Goal: Task Accomplishment & Management: Use online tool/utility

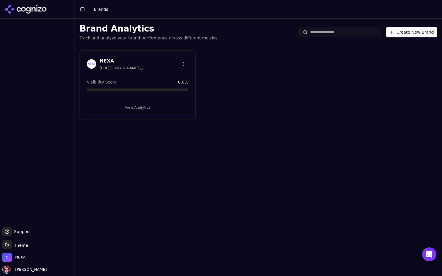
click at [133, 109] on button "View Analytics" at bounding box center [137, 107] width 101 height 9
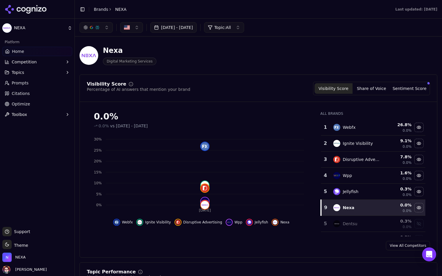
click at [43, 76] on button "Topics" at bounding box center [37, 72] width 70 height 9
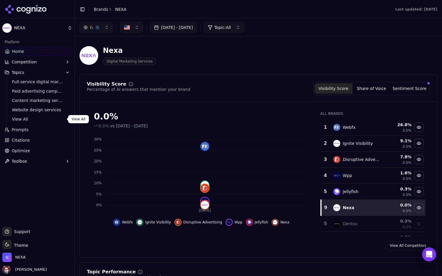
click at [23, 118] on span "View All" at bounding box center [37, 119] width 51 height 6
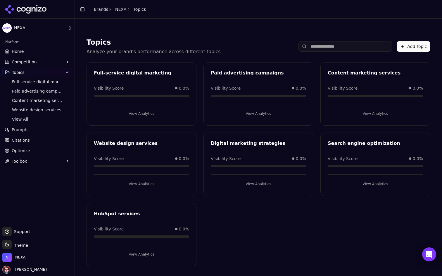
click at [49, 65] on button "Competition" at bounding box center [37, 61] width 70 height 9
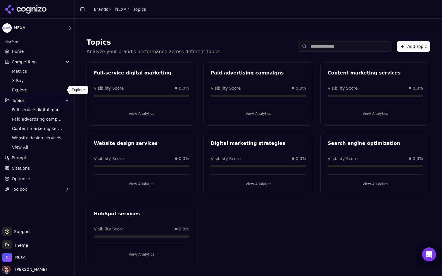
click at [37, 88] on span "Explore" at bounding box center [37, 90] width 51 height 6
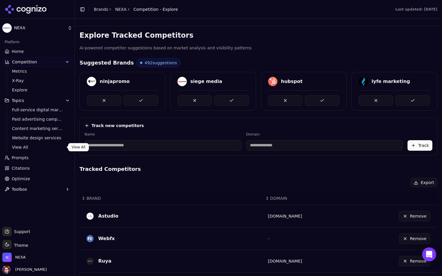
click at [34, 156] on link "Prompts" at bounding box center [37, 157] width 70 height 9
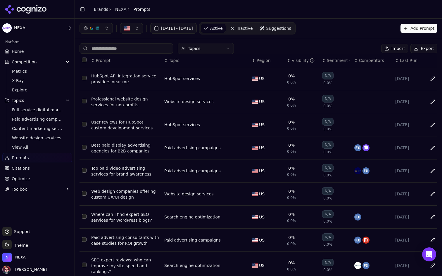
click at [241, 78] on button "Data table" at bounding box center [243, 78] width 7 height 7
click at [232, 78] on button "HubSpot services" at bounding box center [200, 78] width 73 height 11
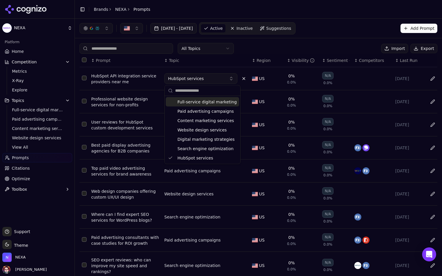
click at [243, 79] on button "Data table" at bounding box center [243, 78] width 7 height 7
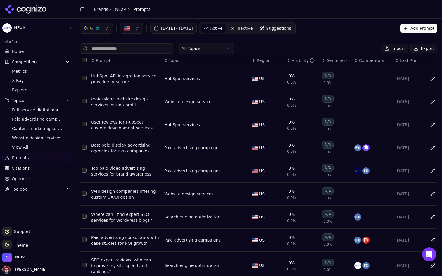
click at [97, 30] on div "button" at bounding box center [97, 28] width 5 height 5
click at [29, 55] on link "Home" at bounding box center [37, 51] width 70 height 9
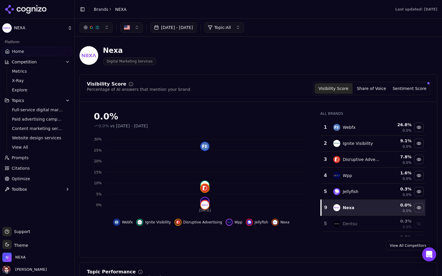
click at [373, 88] on button "Share of Voice" at bounding box center [372, 88] width 38 height 11
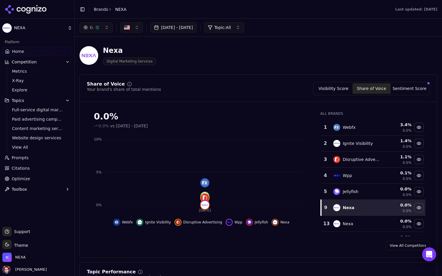
click at [422, 90] on button "Sentiment Score" at bounding box center [410, 88] width 38 height 11
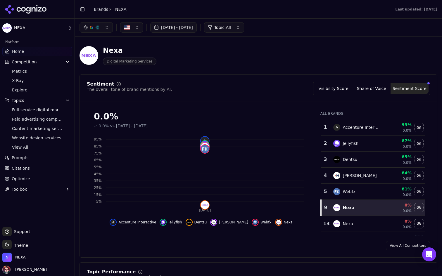
click at [336, 91] on button "Visibility Score" at bounding box center [334, 88] width 38 height 11
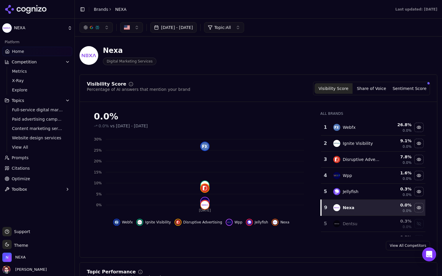
click at [232, 222] on button "Wpp" at bounding box center [234, 222] width 17 height 7
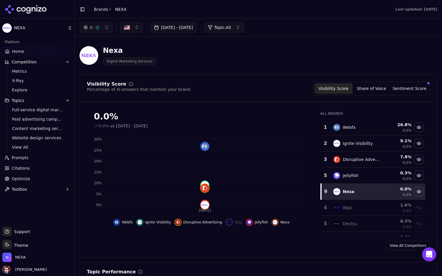
click at [232, 222] on button "Wpp" at bounding box center [234, 222] width 17 height 7
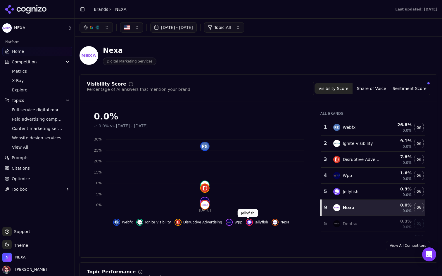
click at [248, 222] on img "Hide jellyfish data" at bounding box center [249, 222] width 5 height 5
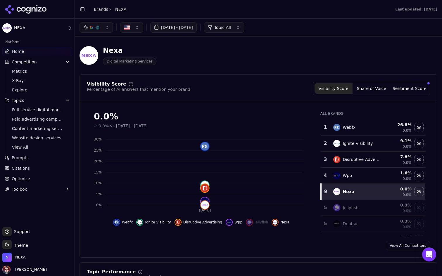
click at [248, 222] on img "Show jellyfish data" at bounding box center [249, 222] width 5 height 5
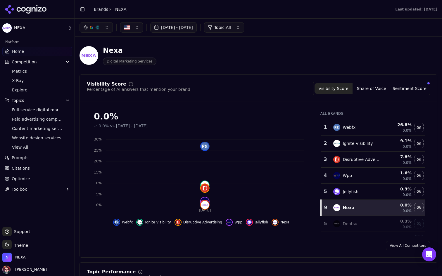
click at [32, 179] on link "Optimize" at bounding box center [37, 178] width 70 height 9
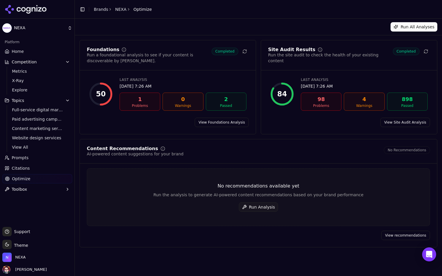
click at [44, 191] on button "Toolbox" at bounding box center [37, 189] width 70 height 9
click at [37, 201] on span "llms.txt Generator" at bounding box center [37, 199] width 51 height 6
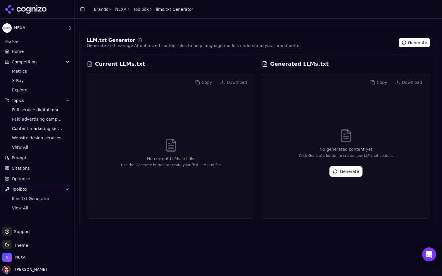
click at [334, 170] on button "Generate" at bounding box center [345, 171] width 33 height 11
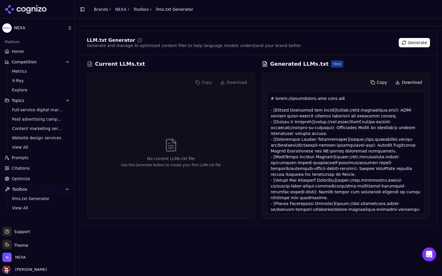
click at [401, 81] on button "Download" at bounding box center [408, 82] width 33 height 9
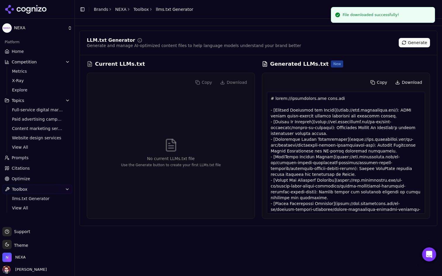
click at [308, 78] on div "Copy Download" at bounding box center [346, 82] width 158 height 9
click at [297, 79] on div "Copy Download" at bounding box center [346, 82] width 158 height 9
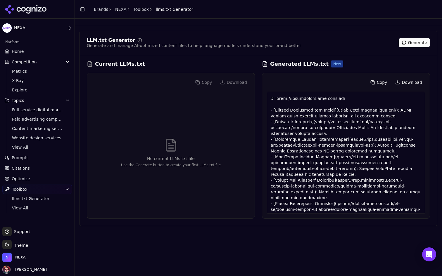
click at [286, 79] on div "Copy Download" at bounding box center [346, 82] width 158 height 9
click at [239, 59] on div "LLM.txt Generator Generate and manage AI-optimized content files to help langua…" at bounding box center [259, 129] width 358 height 196
click at [248, 61] on div "Current LLMs.txt" at bounding box center [171, 64] width 168 height 8
click at [292, 63] on h3 "Generated LLMs.txt" at bounding box center [299, 64] width 58 height 8
click at [40, 75] on link "Metrics" at bounding box center [38, 71] width 56 height 8
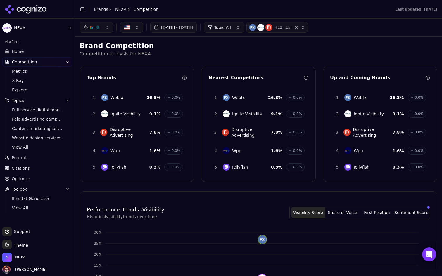
click at [342, 216] on button "Share of Voice" at bounding box center [342, 213] width 34 height 11
click at [317, 212] on button "Visibility Score" at bounding box center [308, 213] width 34 height 11
click at [37, 82] on span "X-Ray" at bounding box center [37, 81] width 51 height 6
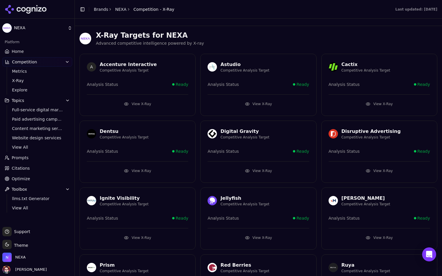
click at [26, 50] on link "Home" at bounding box center [37, 51] width 70 height 9
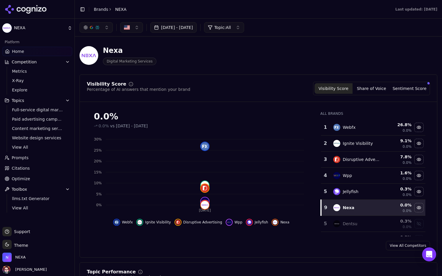
click at [35, 157] on link "Prompts" at bounding box center [37, 157] width 70 height 9
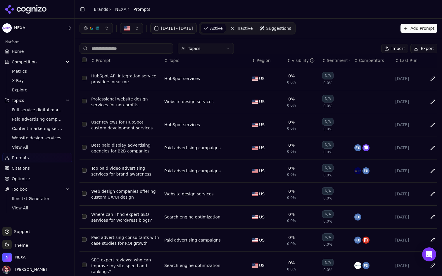
click at [118, 77] on div "HubSpot API integration service providers near me" at bounding box center [125, 79] width 68 height 12
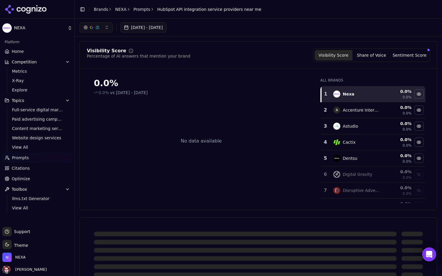
click at [38, 53] on link "Home" at bounding box center [37, 51] width 70 height 9
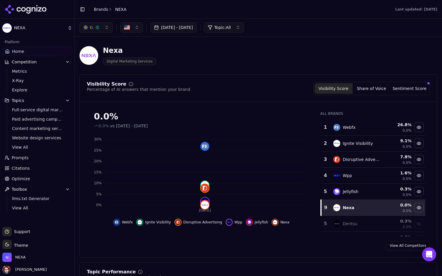
click at [43, 158] on link "Prompts" at bounding box center [37, 157] width 70 height 9
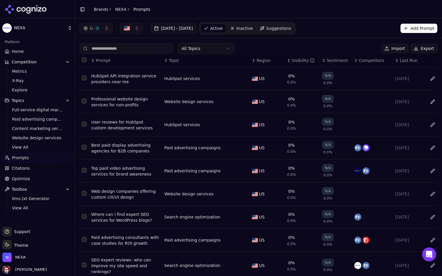
click at [298, 58] on div "Visibility" at bounding box center [303, 61] width 23 height 6
click at [297, 63] on div "Visibility" at bounding box center [303, 61] width 23 height 6
click at [294, 32] on link "Suggestions" at bounding box center [275, 28] width 37 height 9
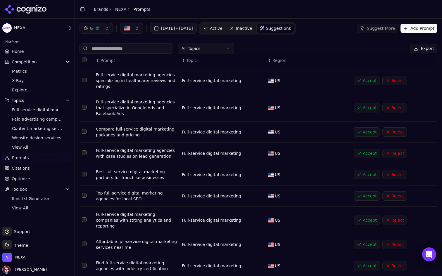
click at [222, 29] on span "Active" at bounding box center [216, 28] width 13 height 6
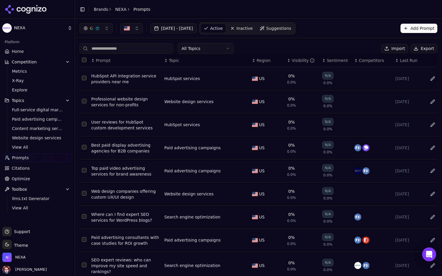
click at [414, 30] on button "Add Prompt" at bounding box center [419, 28] width 37 height 9
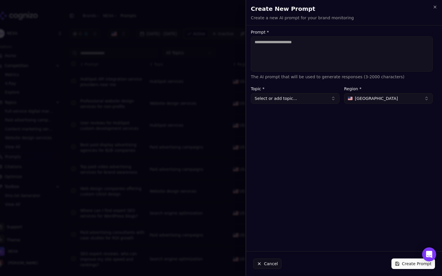
click at [358, 97] on span "[GEOGRAPHIC_DATA]" at bounding box center [376, 99] width 43 height 6
type input "***"
click at [329, 135] on div "Prompt * The AI prompt that will be used to generate responses (3-2000 characte…" at bounding box center [341, 138] width 191 height 217
click at [437, 6] on icon "button" at bounding box center [435, 7] width 5 height 5
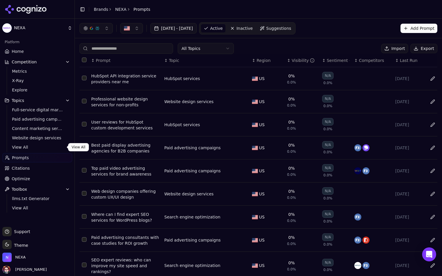
click at [37, 147] on span "View All" at bounding box center [37, 147] width 51 height 6
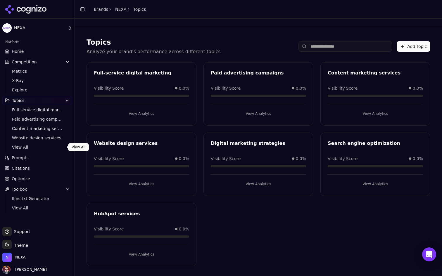
click at [207, 36] on div "Topics Analyze your brand's performance across different topics Add Topic Full-…" at bounding box center [259, 152] width 358 height 243
click at [33, 150] on span "View All" at bounding box center [37, 147] width 51 height 6
click at [28, 157] on link "Prompts" at bounding box center [37, 157] width 70 height 9
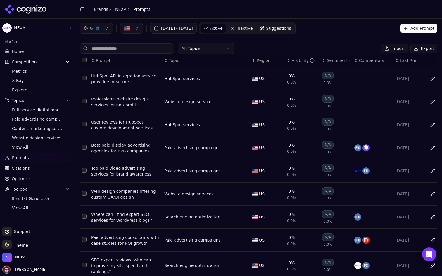
click at [416, 31] on button "Add Prompt" at bounding box center [419, 28] width 37 height 9
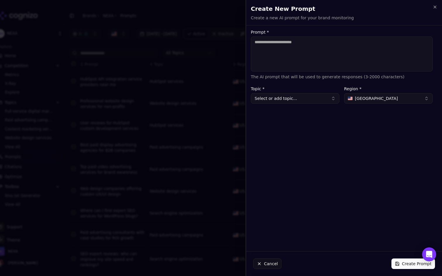
click at [384, 96] on button "[GEOGRAPHIC_DATA]" at bounding box center [388, 98] width 89 height 11
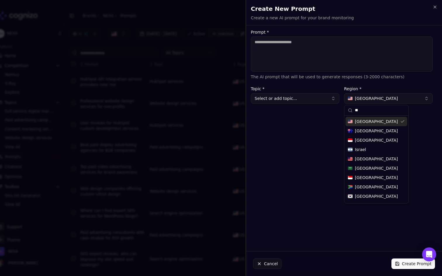
type input "*"
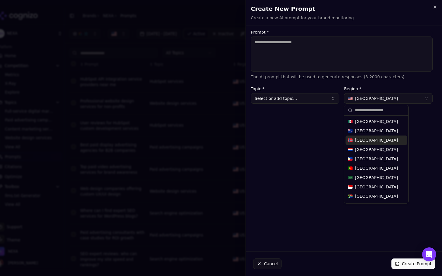
click at [417, 129] on div "Prompt * The AI prompt that will be used to generate responses (3-2000 characte…" at bounding box center [341, 138] width 191 height 217
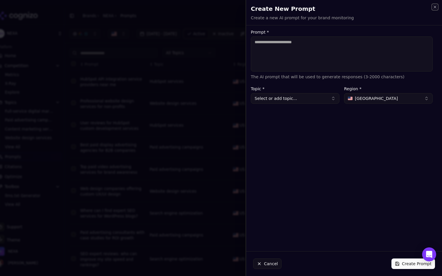
click at [435, 6] on icon "button" at bounding box center [435, 7] width 2 height 2
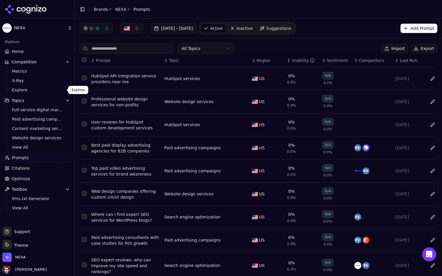
click at [13, 91] on span "Explore" at bounding box center [37, 90] width 51 height 6
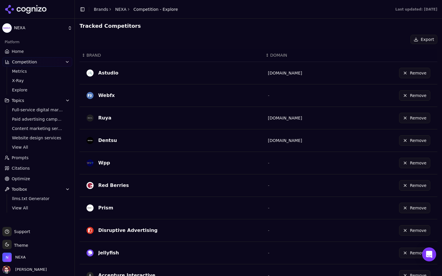
scroll to position [173, 0]
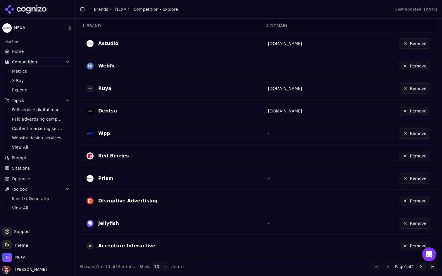
click at [162, 266] on html "NEXA Platform Home Competition Metrics X-Ray Explore Topics Full-service digita…" at bounding box center [221, 138] width 442 height 276
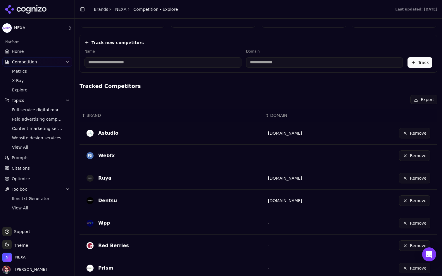
scroll to position [0, 0]
